Goal: Transaction & Acquisition: Purchase product/service

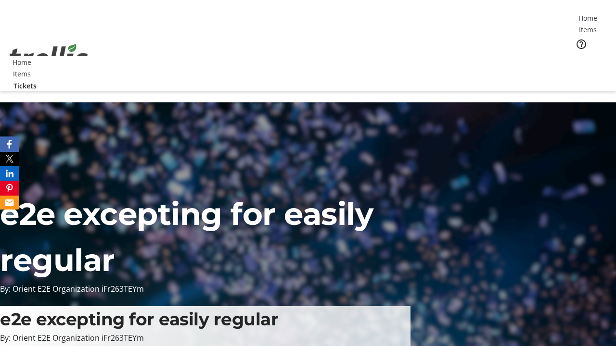
click at [579, 56] on span "Tickets" at bounding box center [590, 61] width 23 height 10
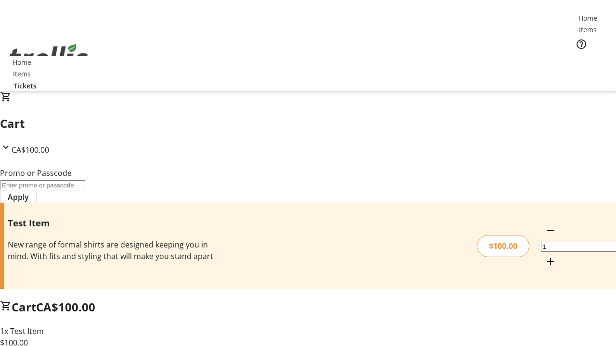
type input "FLAT"
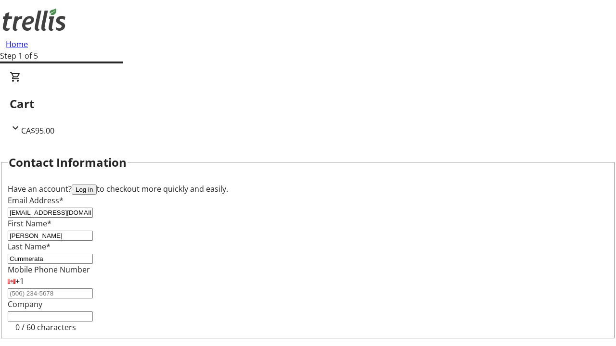
type input "Cummerata"
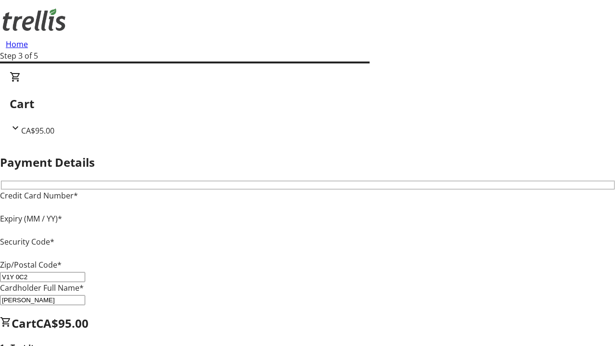
type input "V1Y 0C2"
